Goal: Navigation & Orientation: Find specific page/section

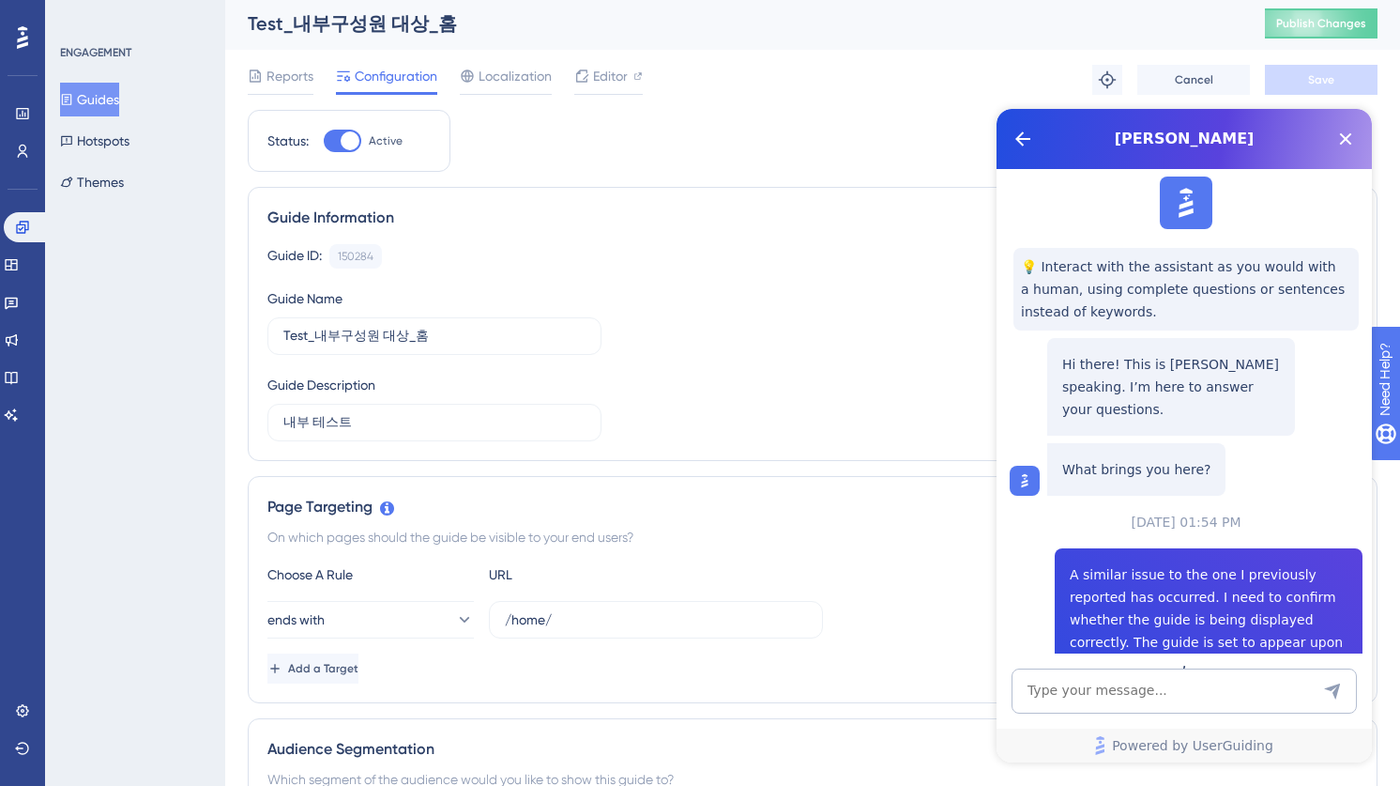
scroll to position [1160, 0]
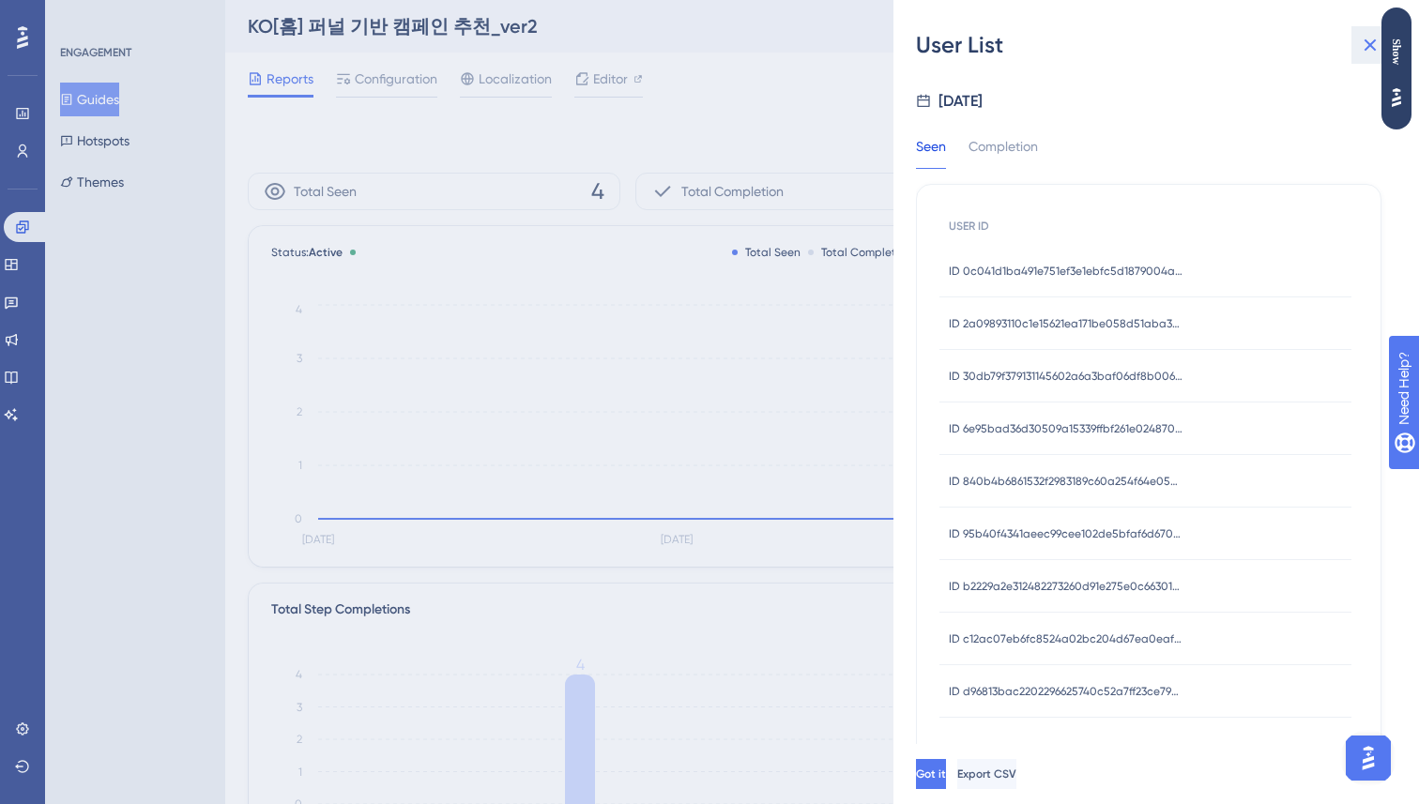
click at [1368, 41] on icon at bounding box center [1370, 45] width 23 height 23
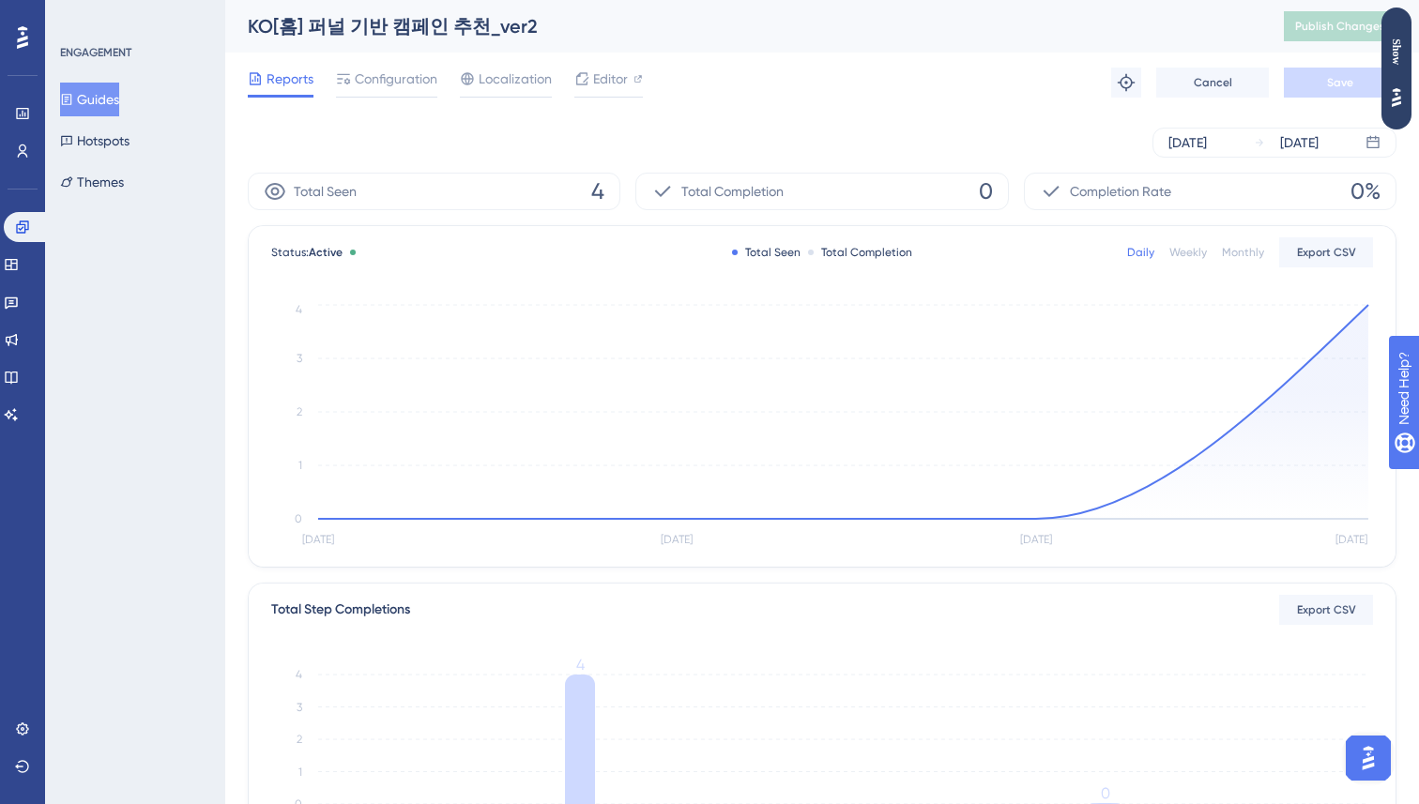
click at [798, 100] on div "Reports Configuration Localization Editor Troubleshoot Cancel Save" at bounding box center [822, 83] width 1149 height 60
click at [516, 102] on div "Reports Configuration Localization Editor Troubleshoot Cancel Save" at bounding box center [822, 83] width 1149 height 60
click at [113, 115] on button "Guides" at bounding box center [89, 100] width 59 height 34
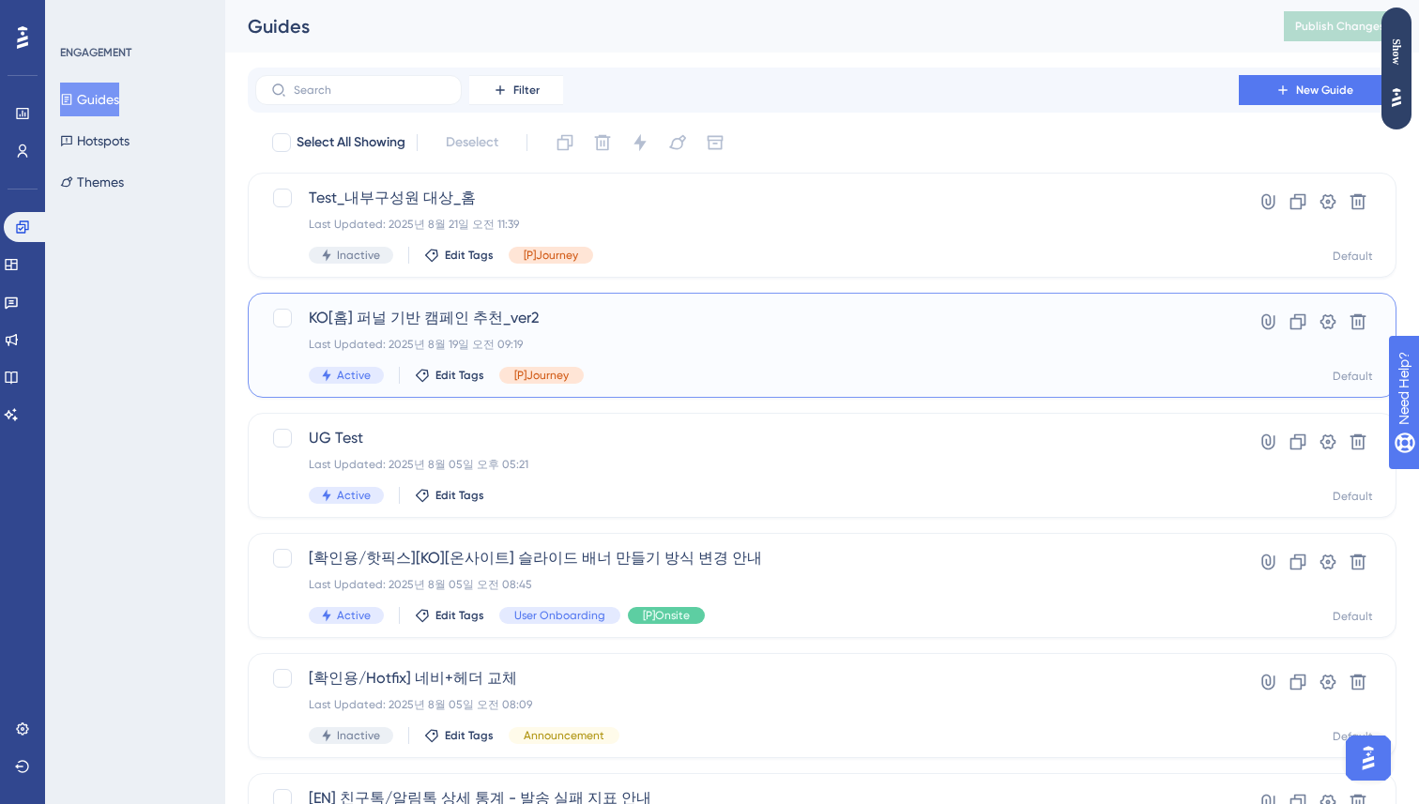
click at [644, 341] on div "Last Updated: 2025년 8월 19일 오전 09:19" at bounding box center [747, 344] width 877 height 15
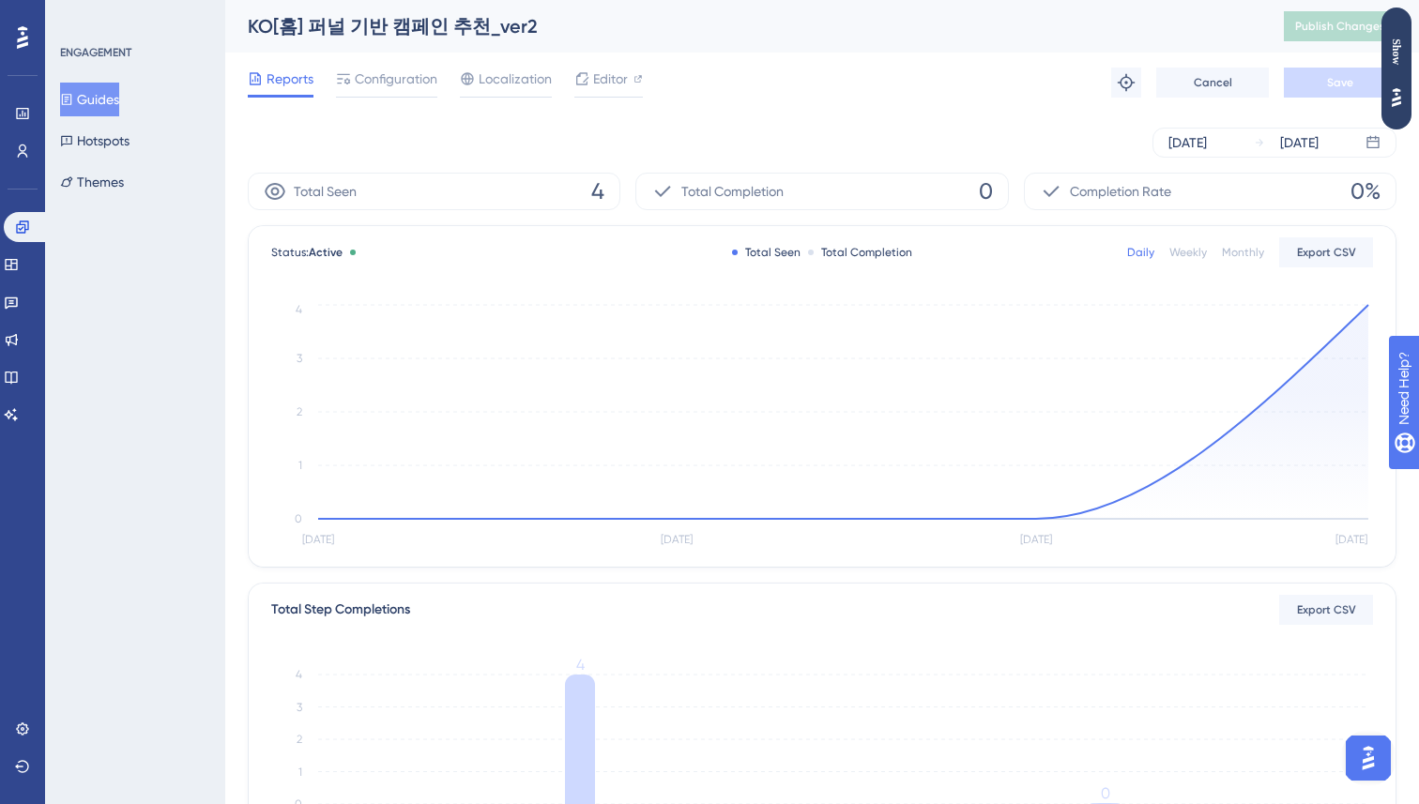
click at [1046, 107] on div "Reports Configuration Localization Editor Troubleshoot Cancel Save" at bounding box center [822, 83] width 1149 height 60
